Goal: Information Seeking & Learning: Learn about a topic

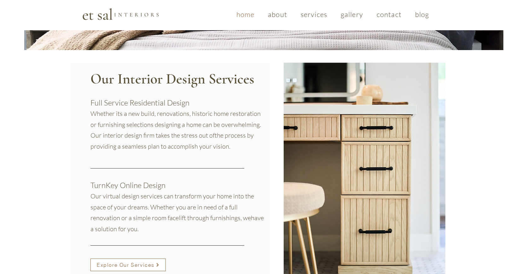
scroll to position [560, 0]
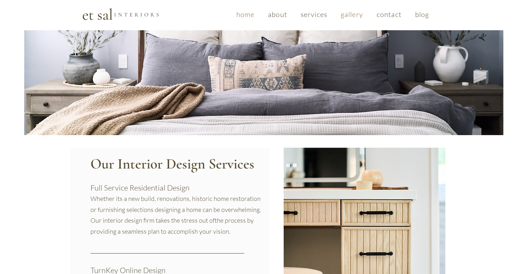
click at [349, 14] on span "gallery" at bounding box center [352, 14] width 22 height 9
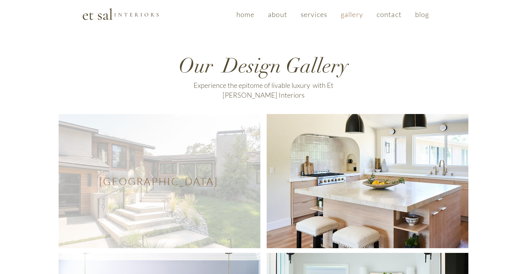
click at [155, 161] on span "Westlake Village Modern" at bounding box center [160, 181] width 202 height 134
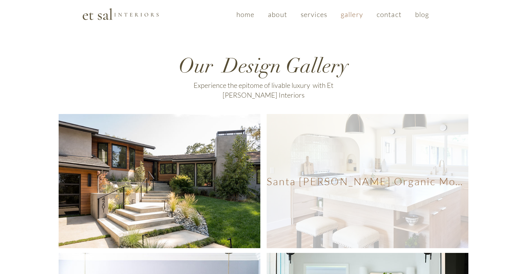
click at [410, 144] on span "Santa Rosa Organic Modern" at bounding box center [368, 181] width 202 height 134
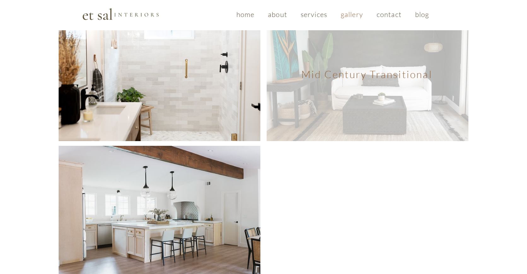
scroll to position [315, 0]
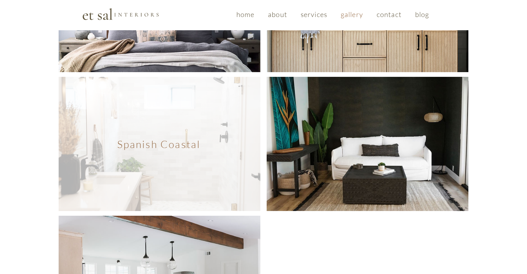
click at [91, 148] on span "Spanish Coastal" at bounding box center [160, 144] width 202 height 134
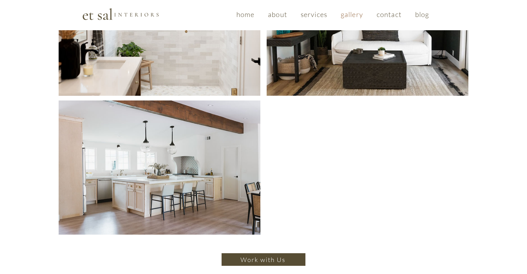
scroll to position [505, 0]
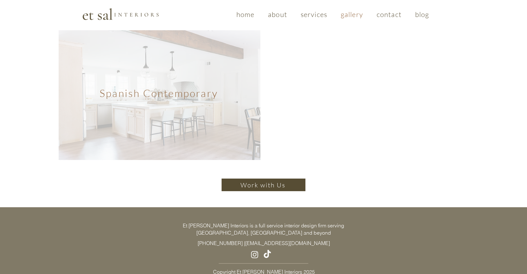
click at [143, 110] on span "Spanish Contemporary" at bounding box center [160, 93] width 202 height 134
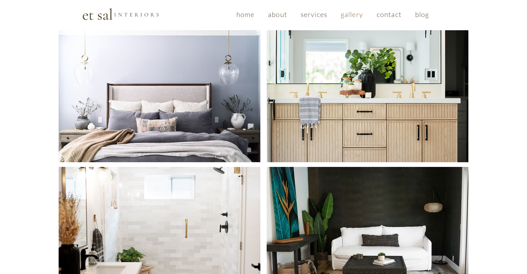
scroll to position [0, 0]
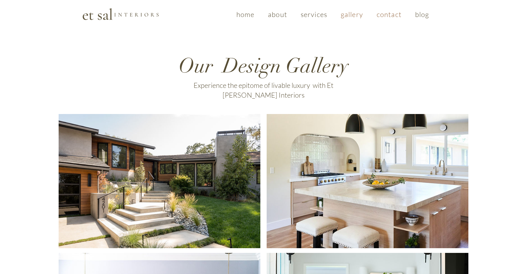
click at [425, 13] on span "blog" at bounding box center [422, 14] width 14 height 9
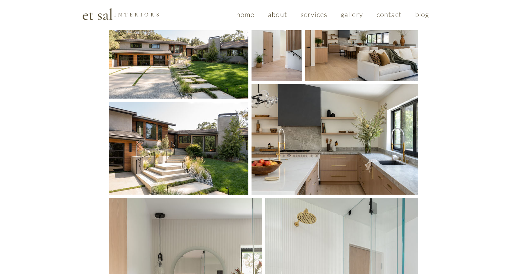
scroll to position [70, 0]
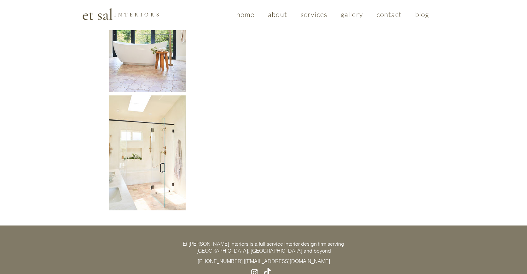
scroll to position [702, 0]
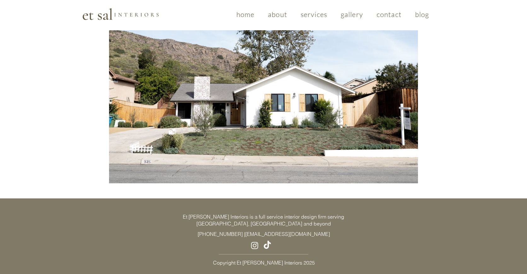
scroll to position [523, 0]
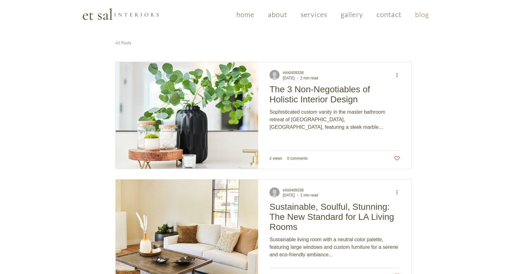
click at [104, 11] on img at bounding box center [120, 14] width 77 height 13
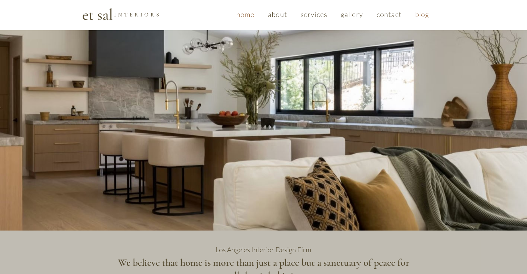
click at [418, 12] on span "blog" at bounding box center [422, 14] width 14 height 9
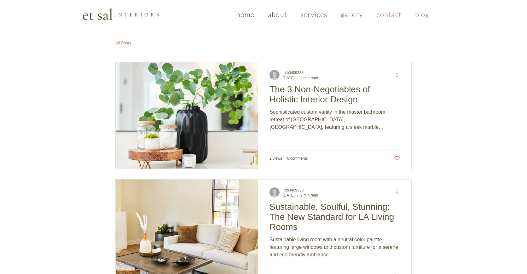
click at [388, 14] on span "contact" at bounding box center [389, 14] width 25 height 9
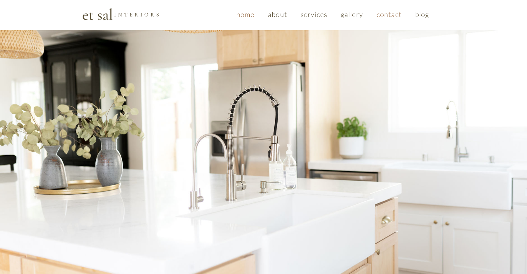
click at [240, 15] on span "home" at bounding box center [245, 14] width 18 height 9
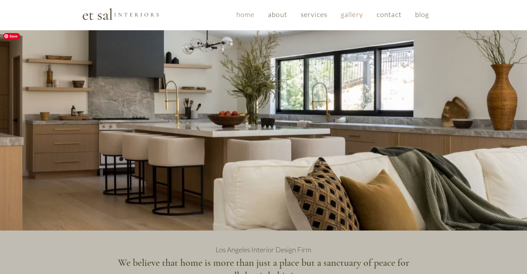
click at [351, 11] on span "gallery" at bounding box center [352, 14] width 22 height 9
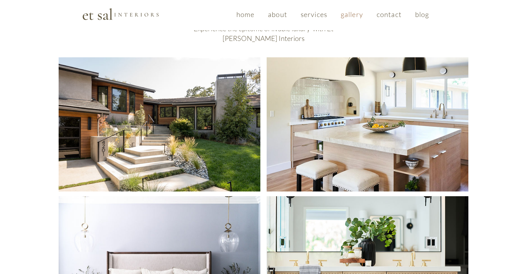
scroll to position [175, 0]
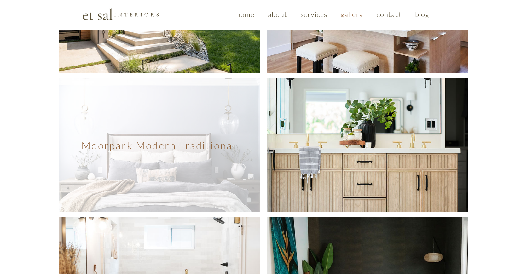
click at [118, 113] on span "Moorpark Modern Traditional" at bounding box center [160, 145] width 202 height 134
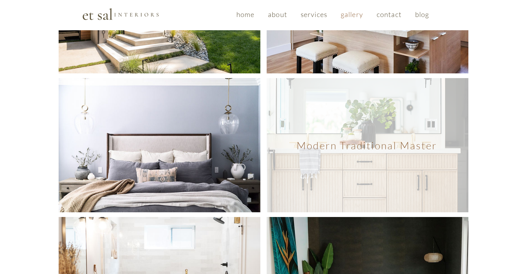
click at [347, 125] on span "Modern Traditional Master" at bounding box center [368, 145] width 202 height 134
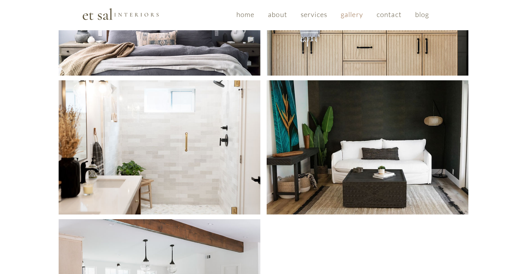
scroll to position [350, 0]
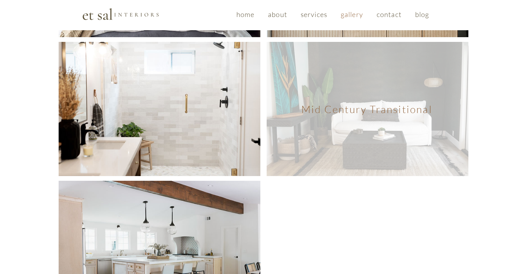
click at [387, 108] on span "Mid Century Transitional" at bounding box center [368, 109] width 202 height 134
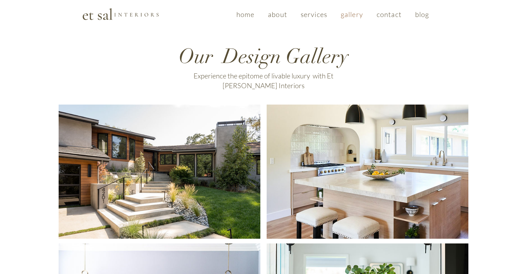
scroll to position [0, 0]
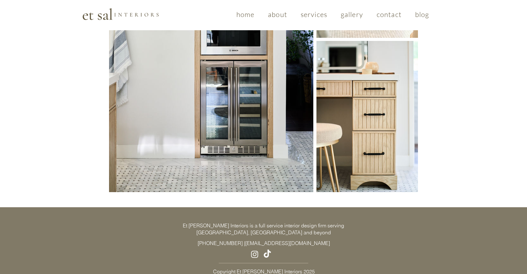
scroll to position [620, 0]
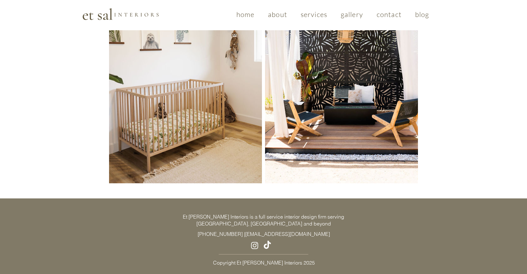
scroll to position [572, 0]
